Goal: Task Accomplishment & Management: Complete application form

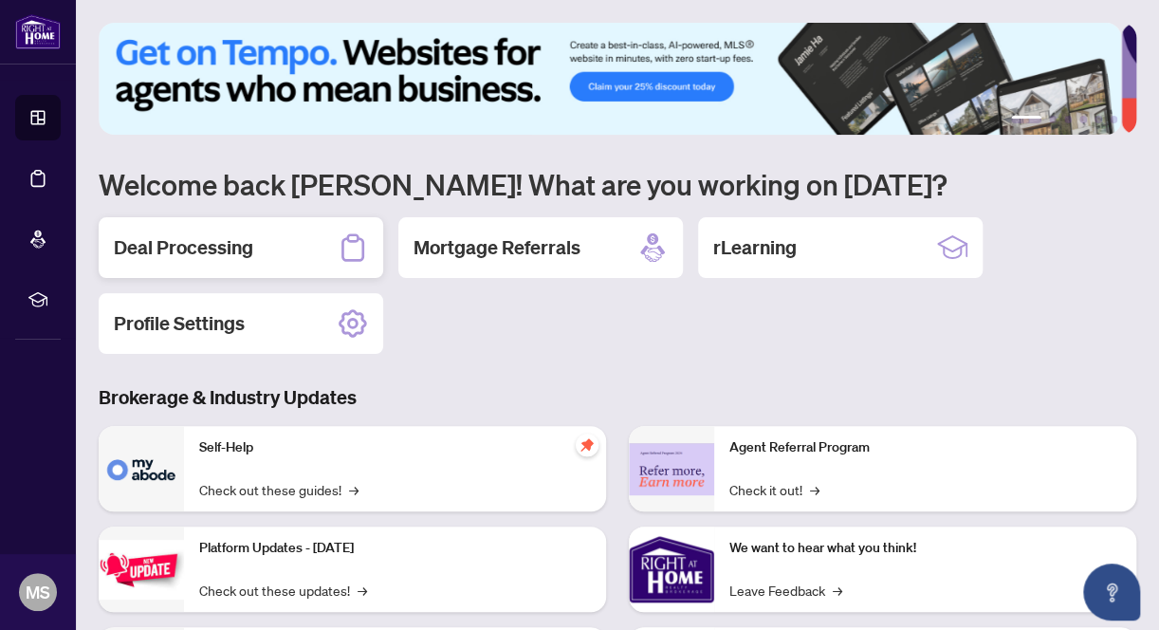
click at [204, 237] on h2 "Deal Processing" at bounding box center [183, 247] width 139 height 27
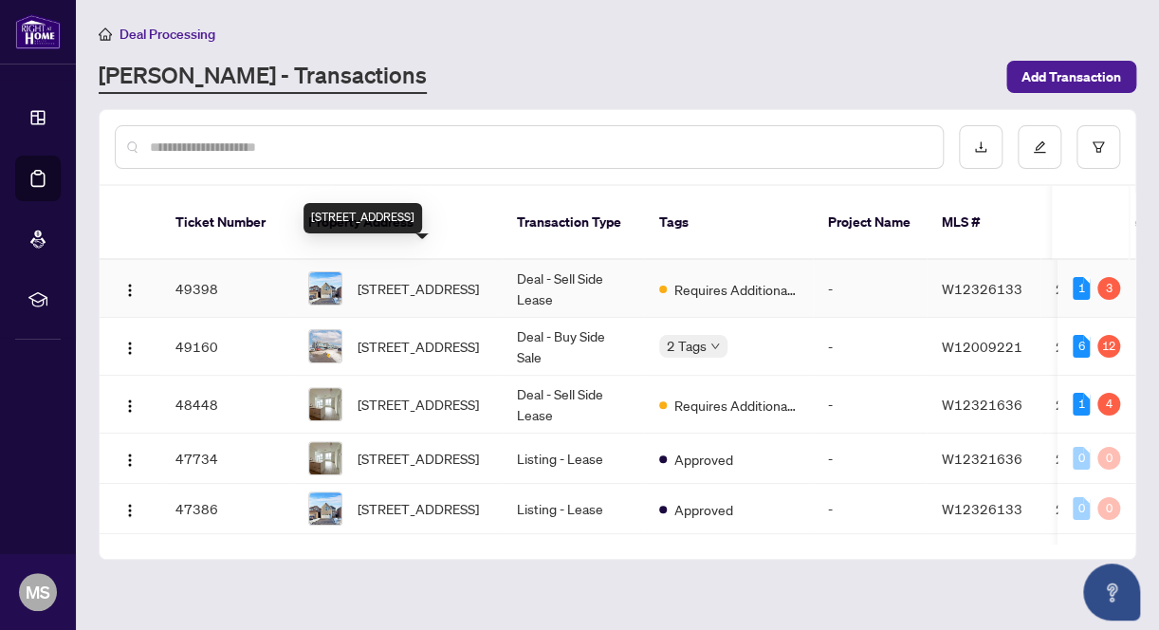
click at [407, 278] on span "[STREET_ADDRESS]" at bounding box center [418, 288] width 121 height 21
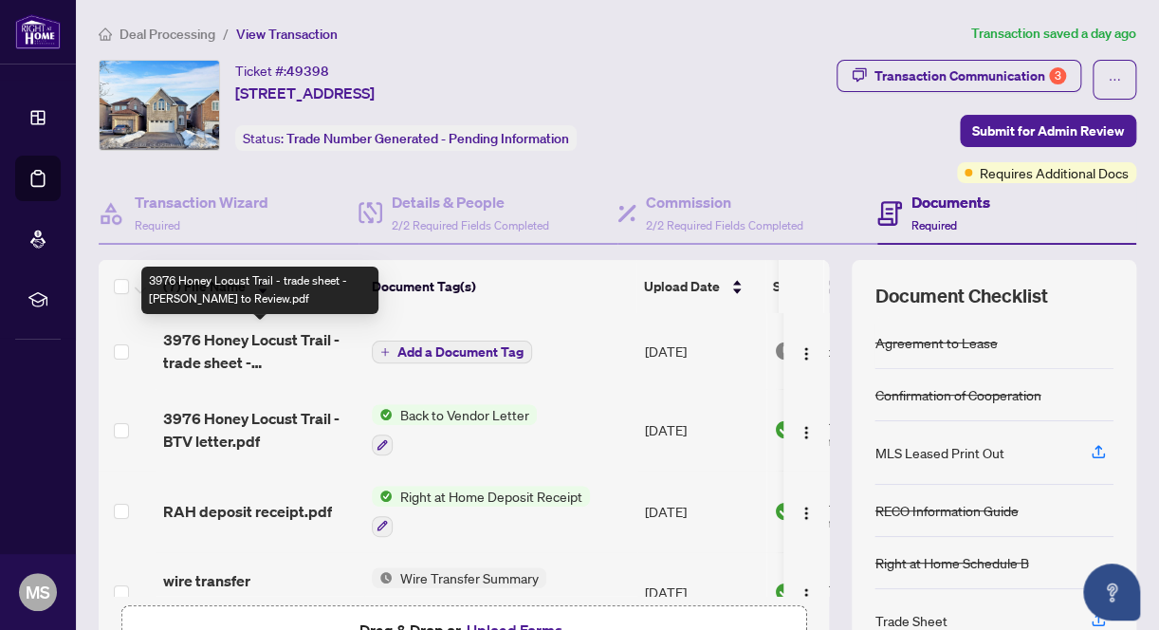
click at [277, 340] on span "3976 Honey Locust Trail - trade sheet - [PERSON_NAME] to Review.pdf" at bounding box center [260, 351] width 194 height 46
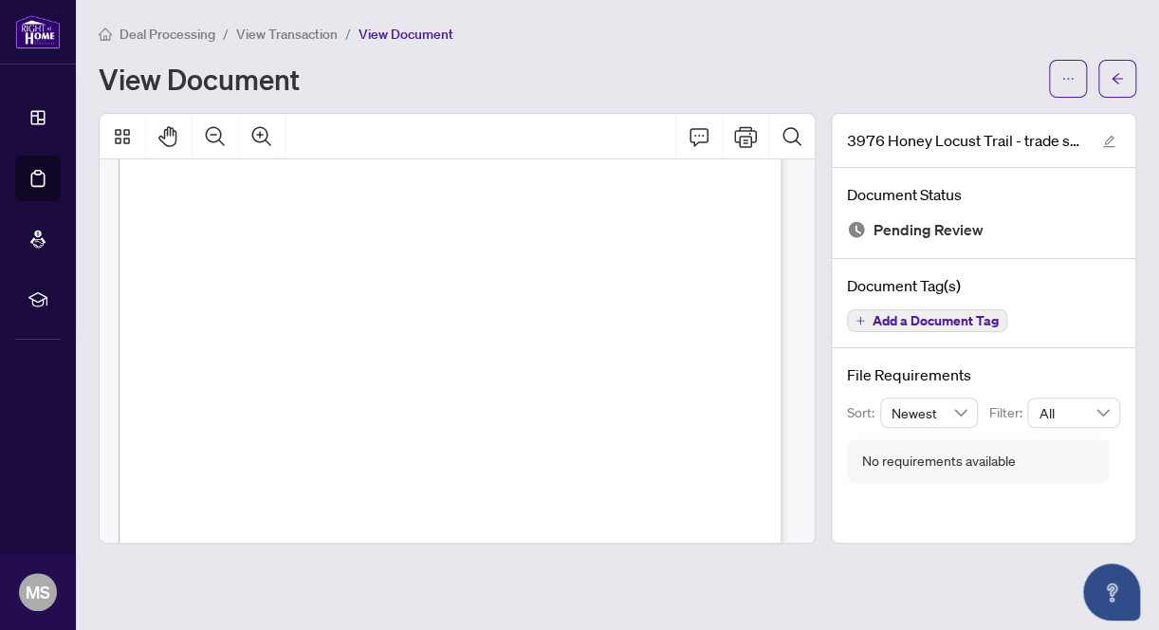
scroll to position [133, 0]
click at [1065, 74] on icon "ellipsis" at bounding box center [1067, 78] width 13 height 13
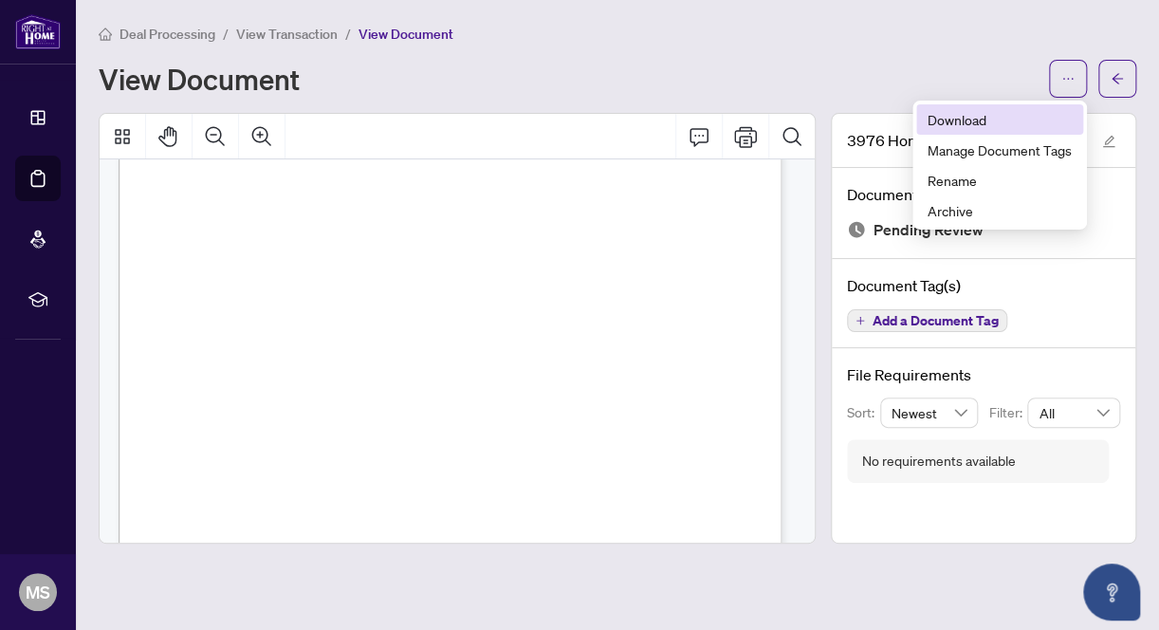
click at [984, 120] on span "Download" at bounding box center [1000, 119] width 144 height 21
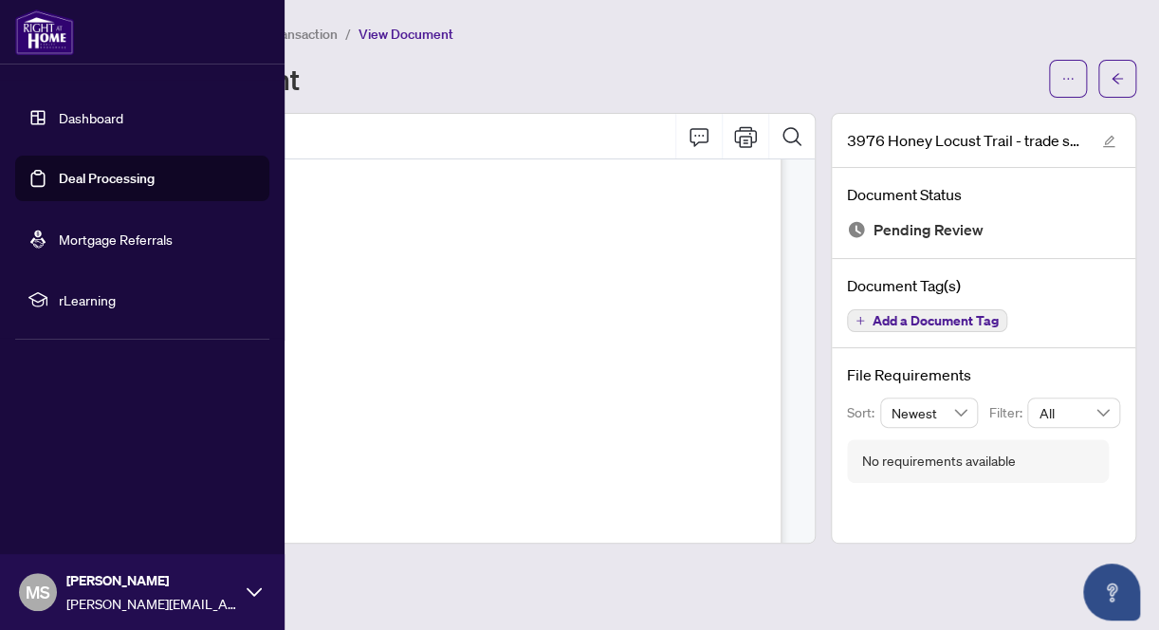
click at [96, 174] on link "Deal Processing" at bounding box center [107, 178] width 96 height 17
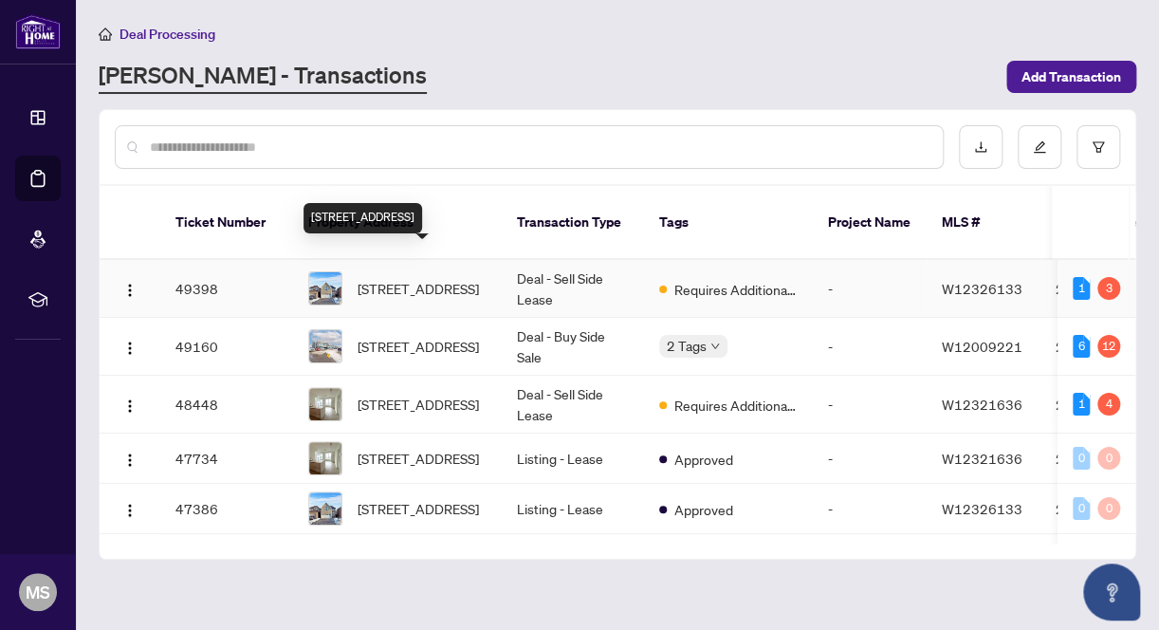
click at [407, 278] on span "[STREET_ADDRESS]" at bounding box center [418, 288] width 121 height 21
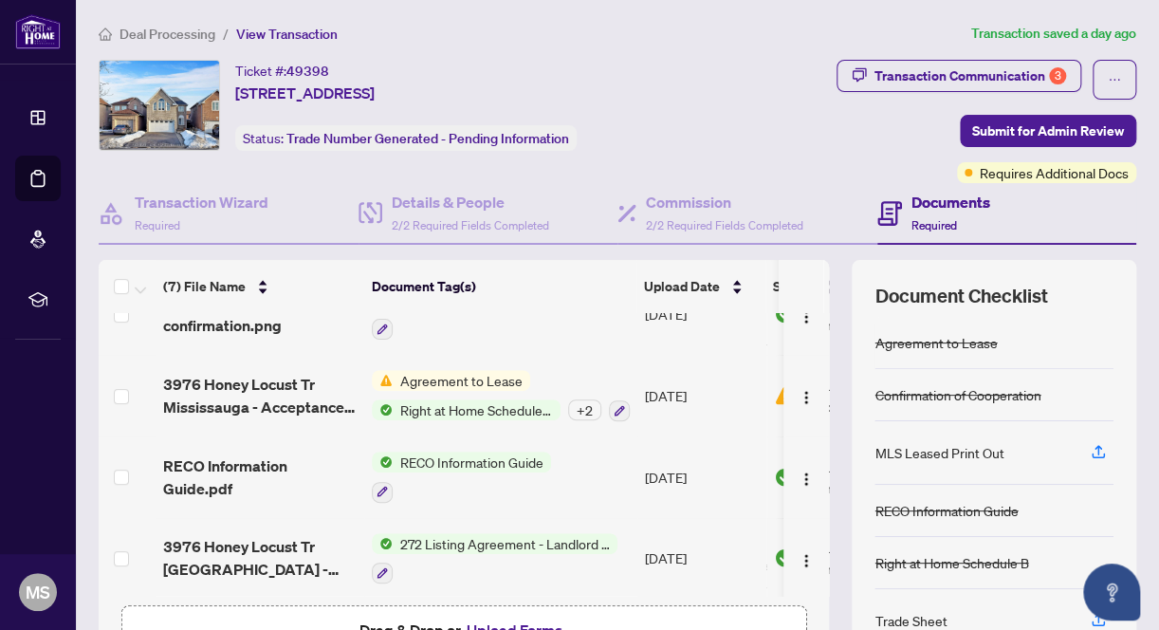
scroll to position [190, 0]
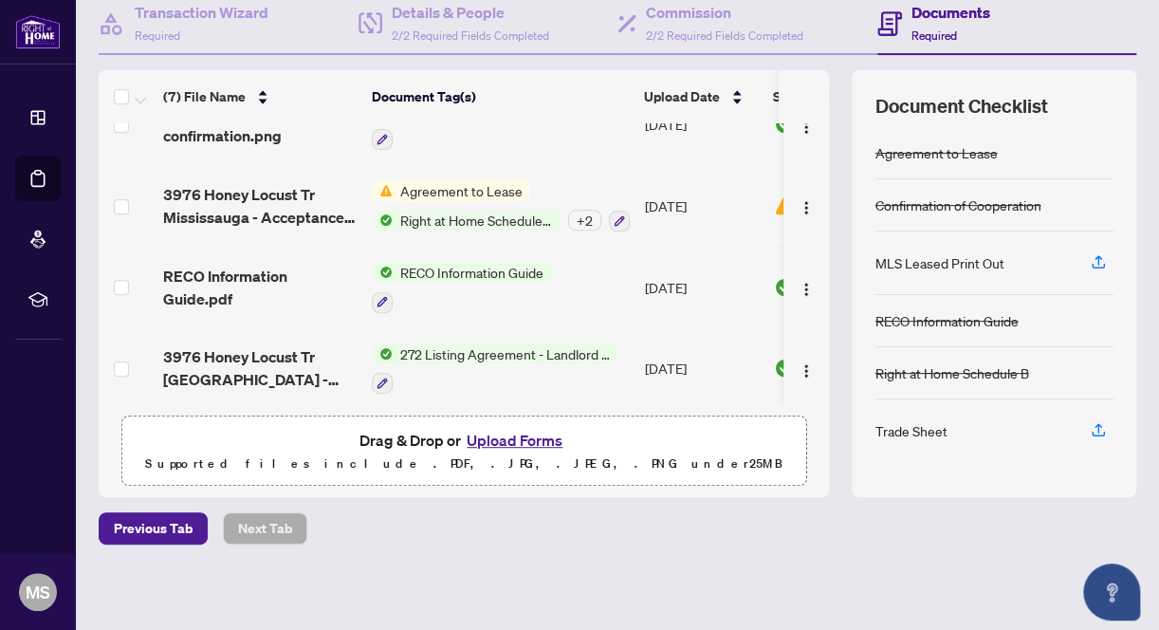
click at [510, 429] on button "Upload Forms" at bounding box center [514, 440] width 107 height 25
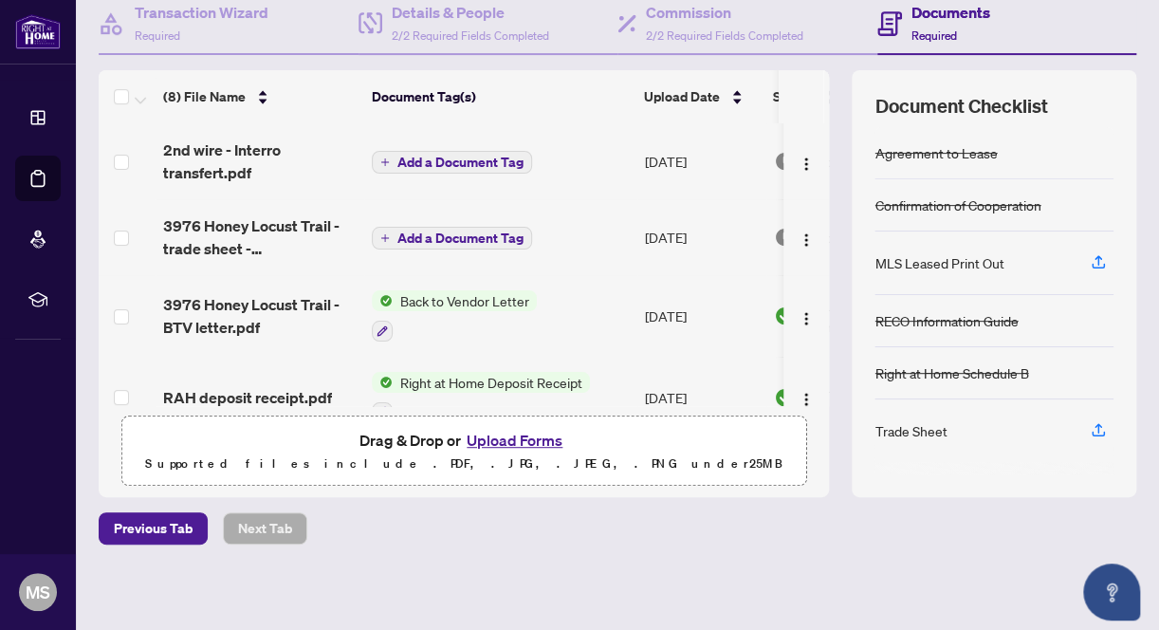
scroll to position [95, 0]
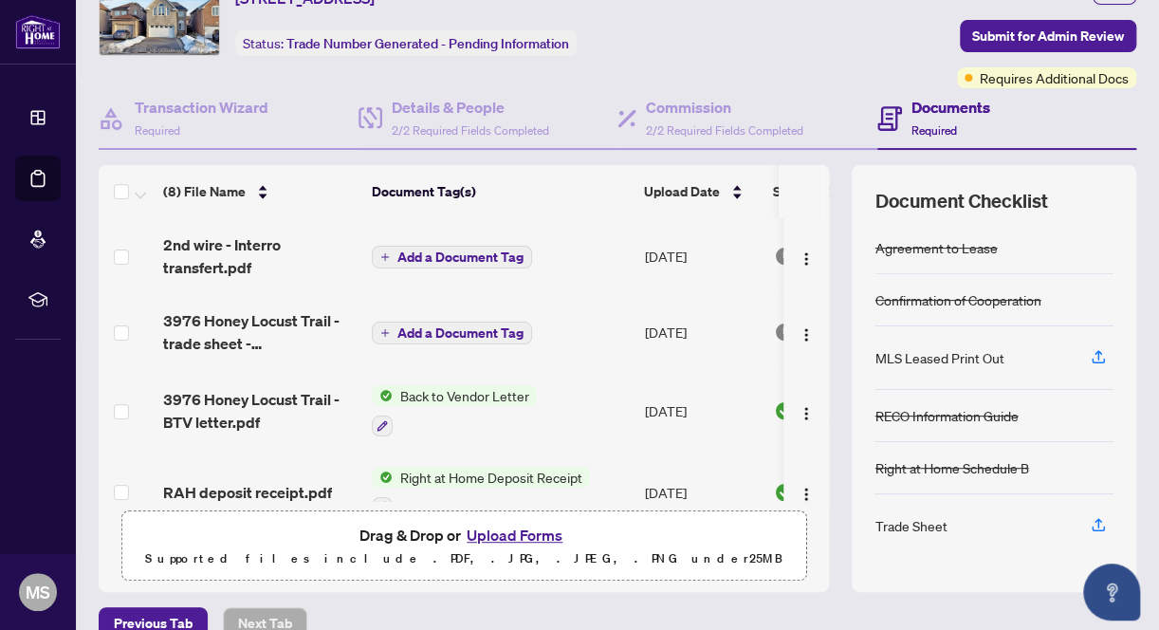
click at [447, 253] on span "Add a Document Tag" at bounding box center [460, 256] width 126 height 13
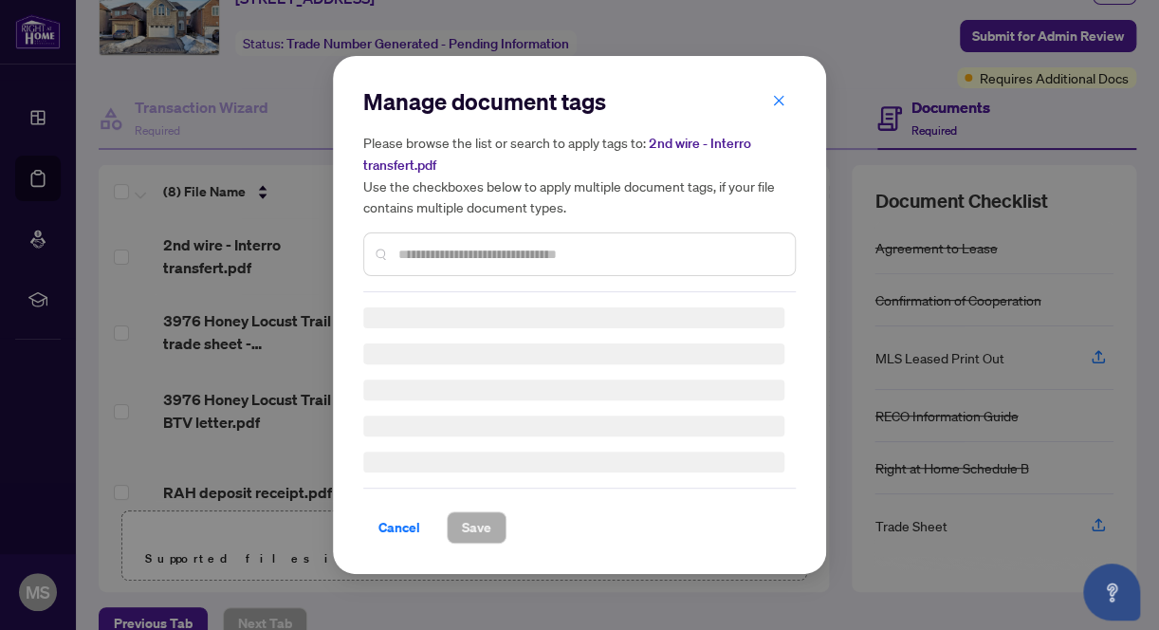
click at [447, 253] on div "Manage document tags Please browse the list or search to apply tags to: 2nd wir…" at bounding box center [579, 189] width 433 height 206
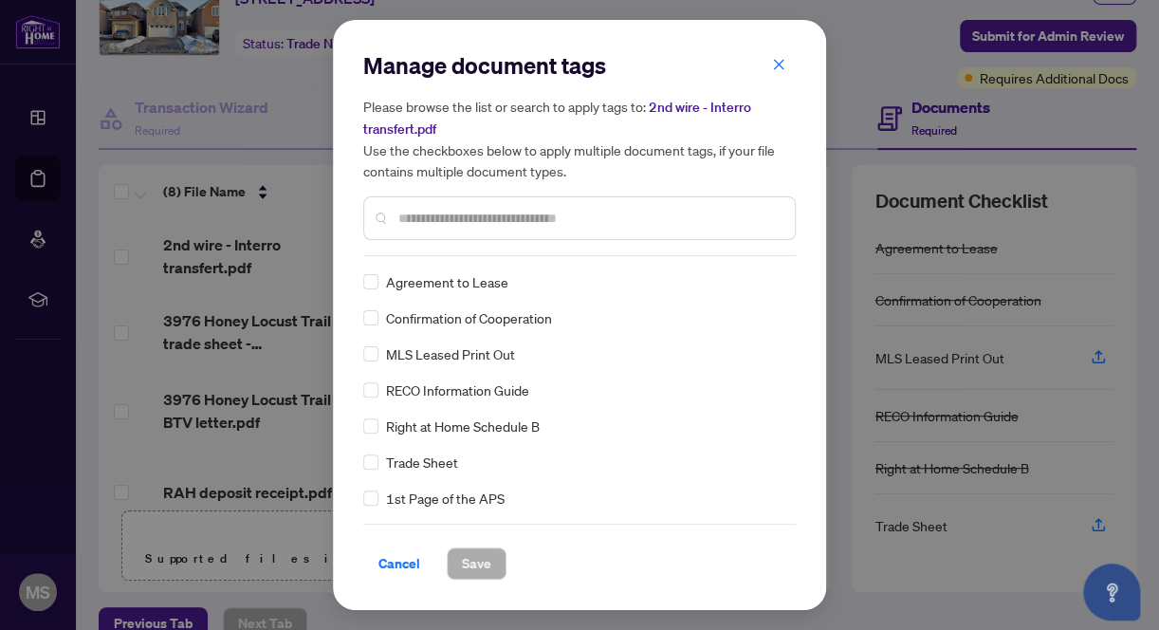
click at [447, 215] on input "text" at bounding box center [588, 218] width 381 height 21
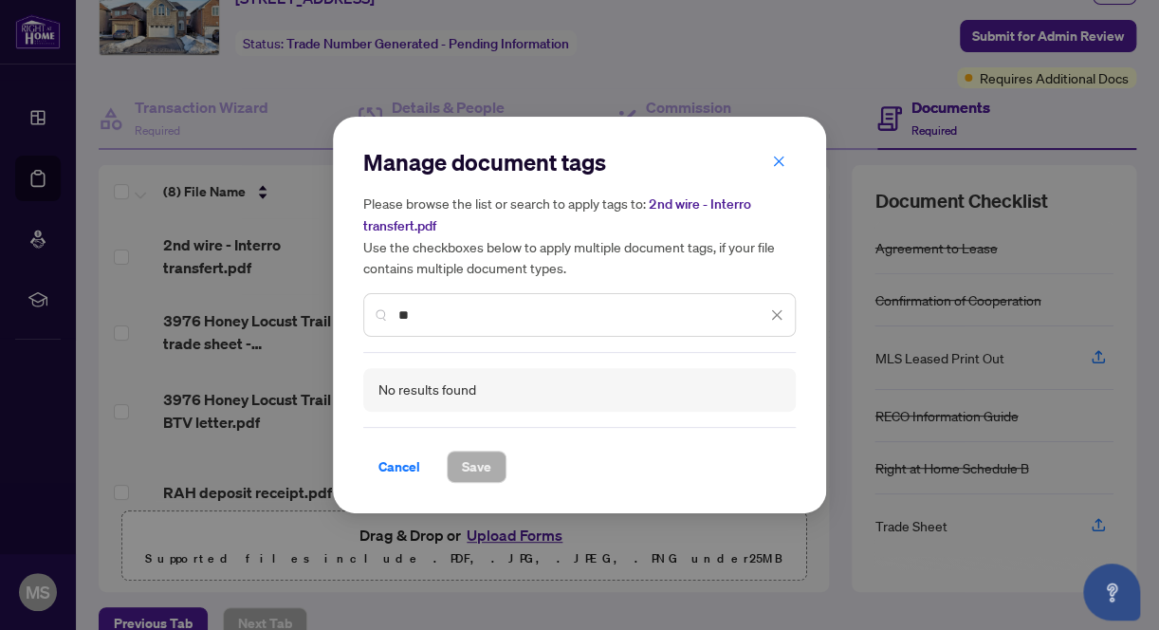
type input "*"
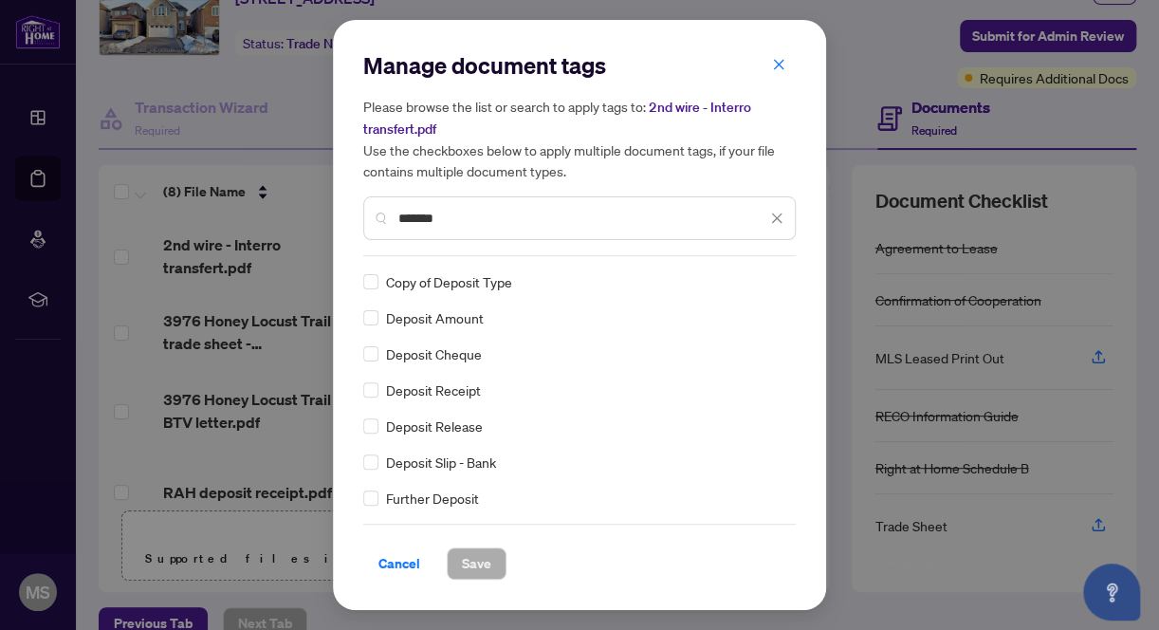
scroll to position [0, 0]
drag, startPoint x: 459, startPoint y: 209, endPoint x: 396, endPoint y: 214, distance: 63.8
click at [396, 214] on div "*******" at bounding box center [579, 218] width 433 height 44
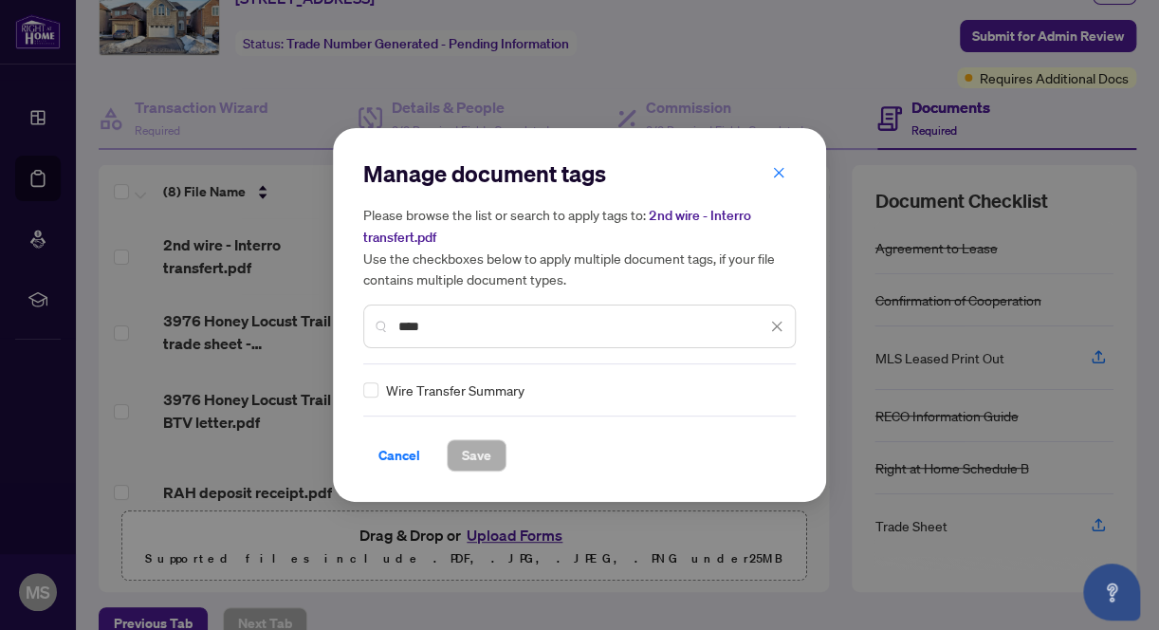
type input "****"
click at [477, 456] on span "Save" at bounding box center [476, 455] width 29 height 30
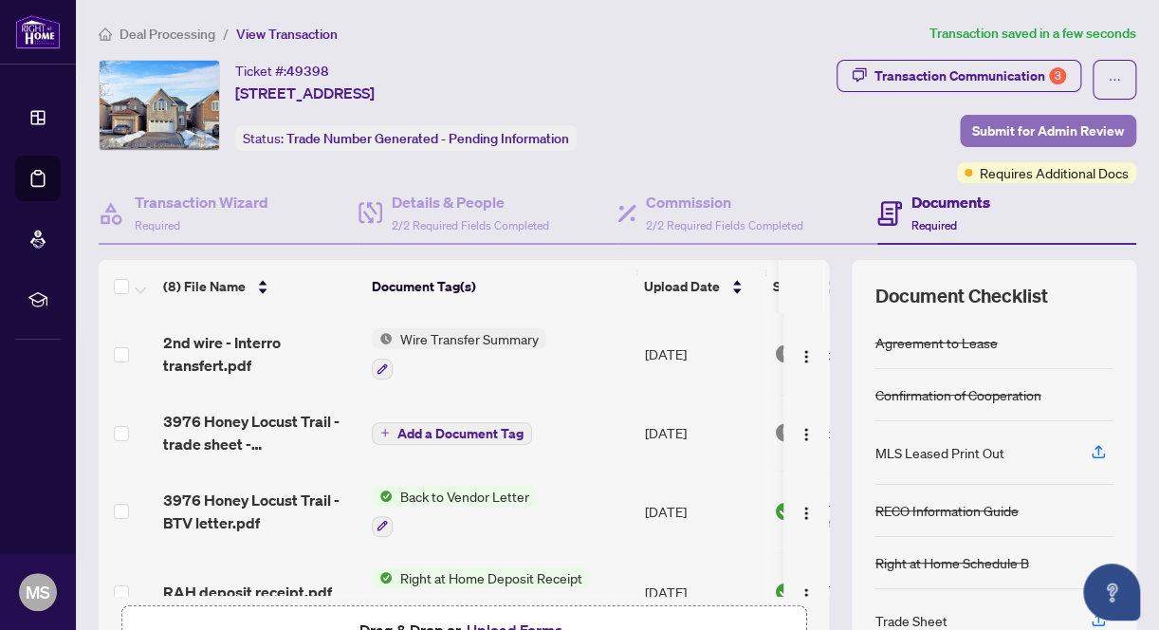
click at [1056, 124] on span "Submit for Admin Review" at bounding box center [1048, 131] width 152 height 30
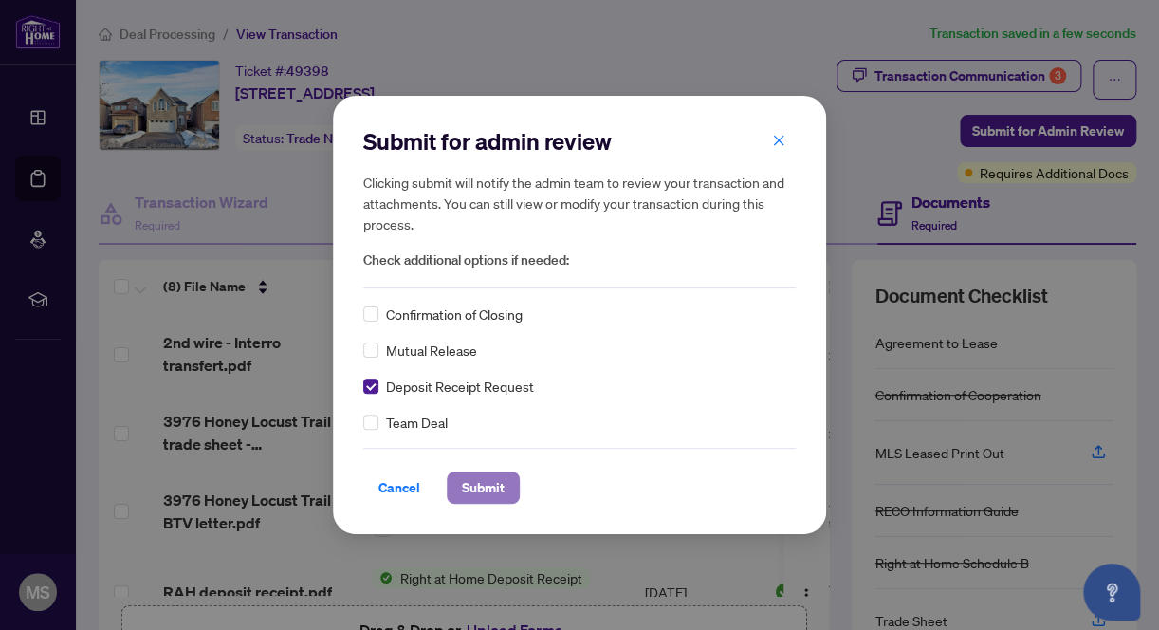
click at [486, 489] on span "Submit" at bounding box center [483, 487] width 43 height 30
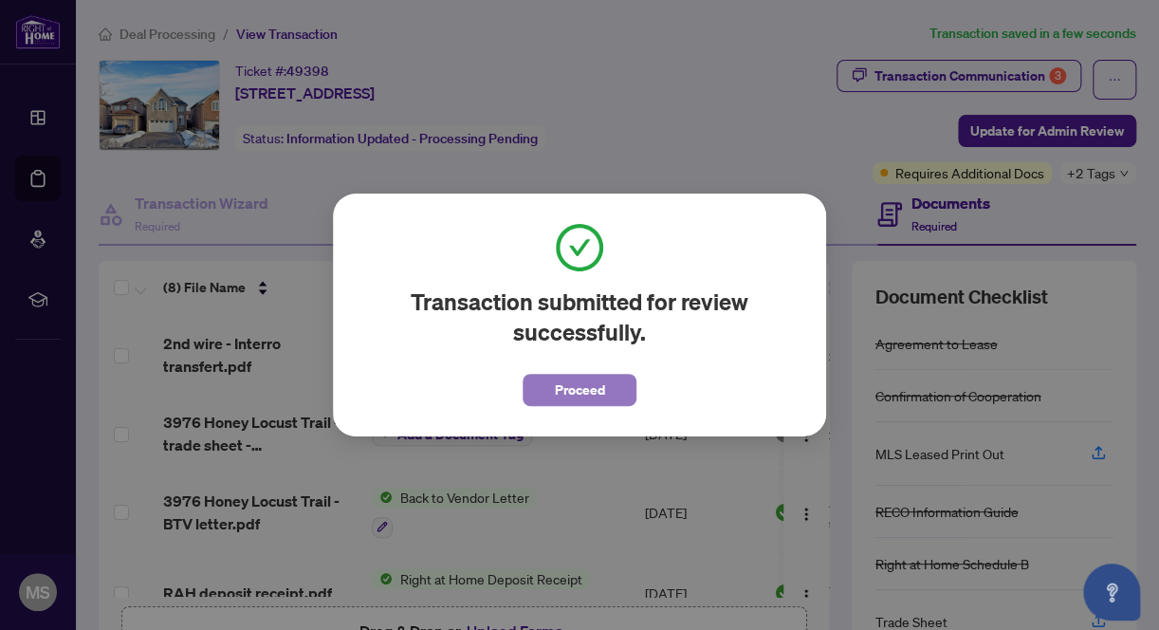
click at [596, 397] on span "Proceed" at bounding box center [580, 390] width 50 height 30
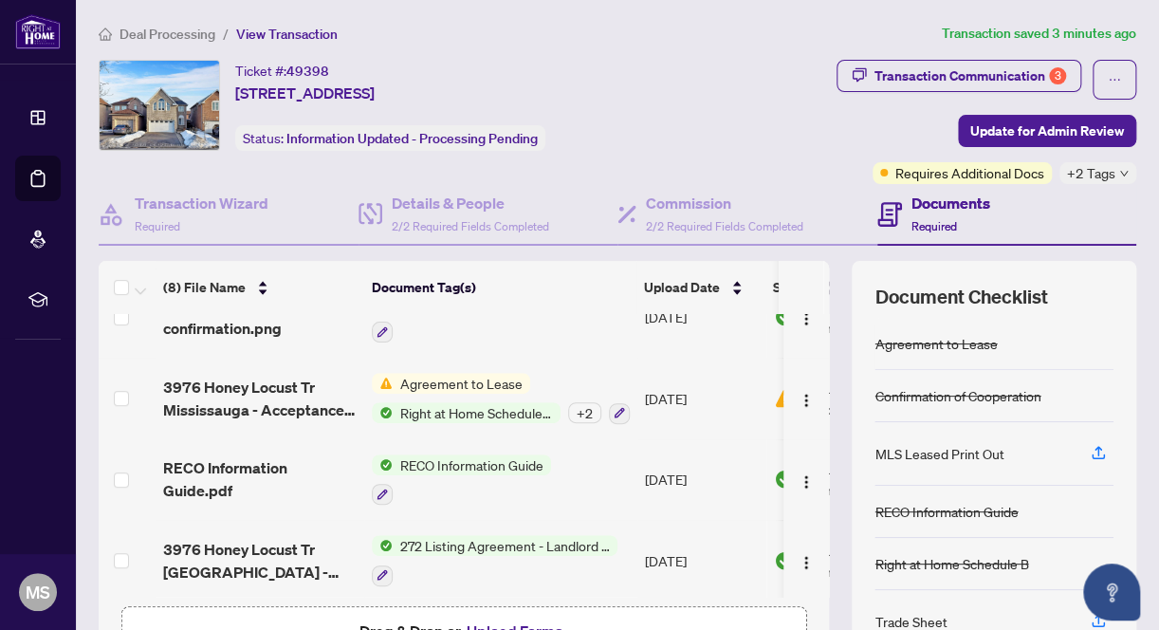
scroll to position [95, 0]
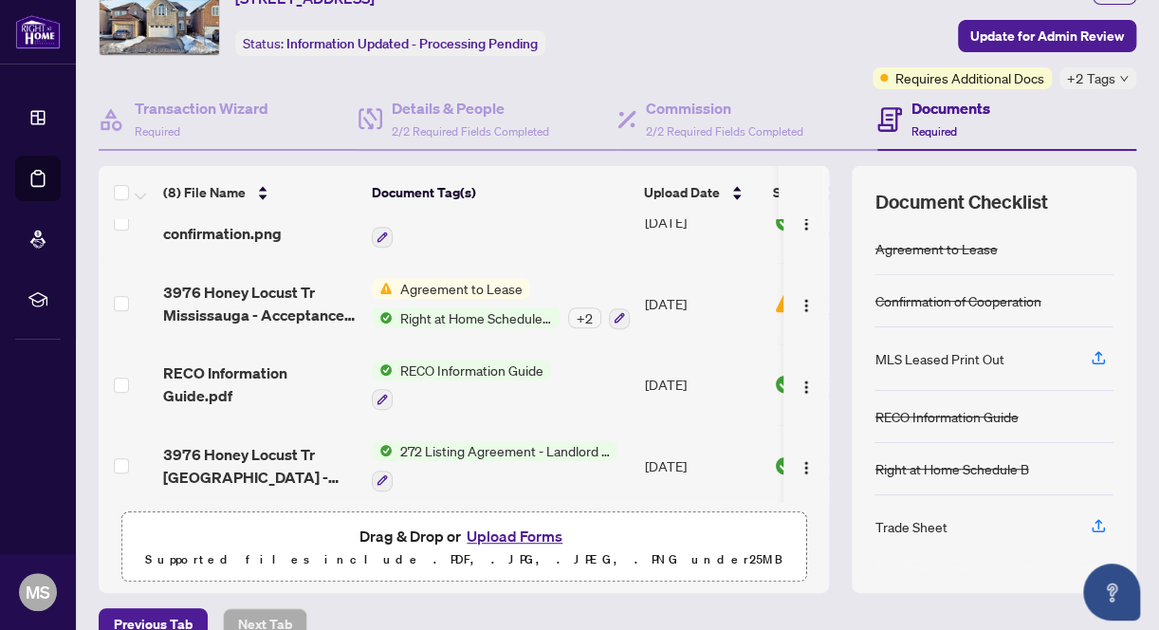
click at [499, 533] on button "Upload Forms" at bounding box center [514, 536] width 107 height 25
